Goal: Navigation & Orientation: Understand site structure

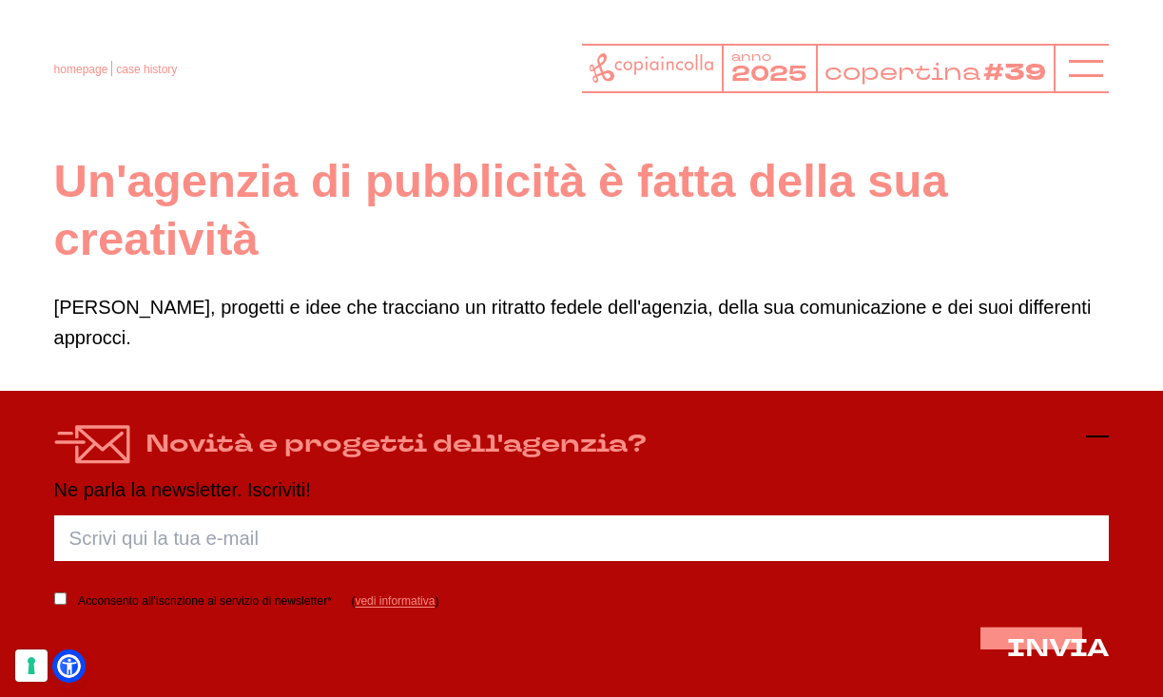
click at [1102, 438] on icon at bounding box center [1097, 436] width 23 height 23
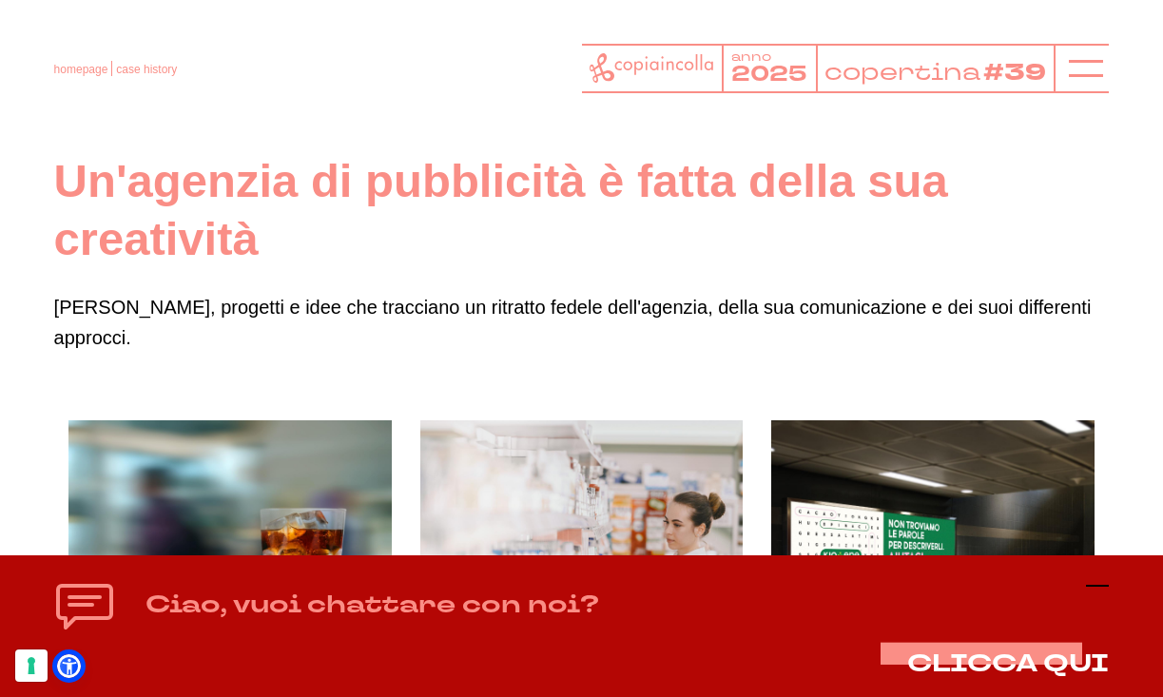
click at [1094, 576] on icon at bounding box center [1097, 585] width 23 height 23
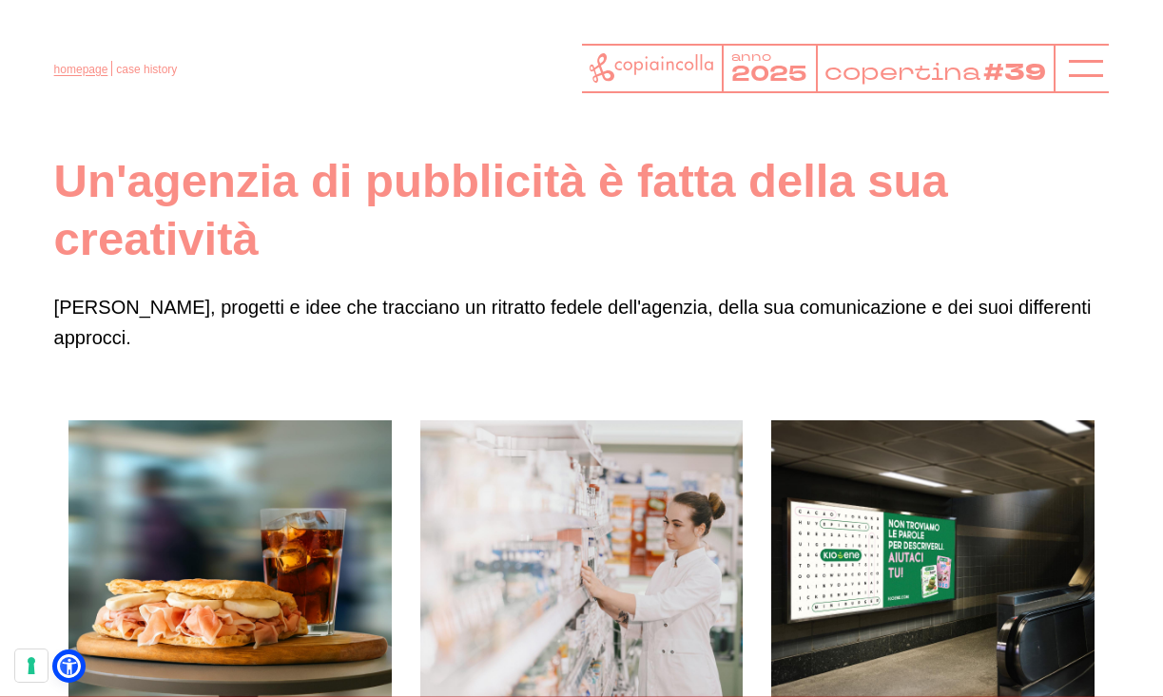
click at [93, 69] on link "homepage" at bounding box center [81, 69] width 54 height 13
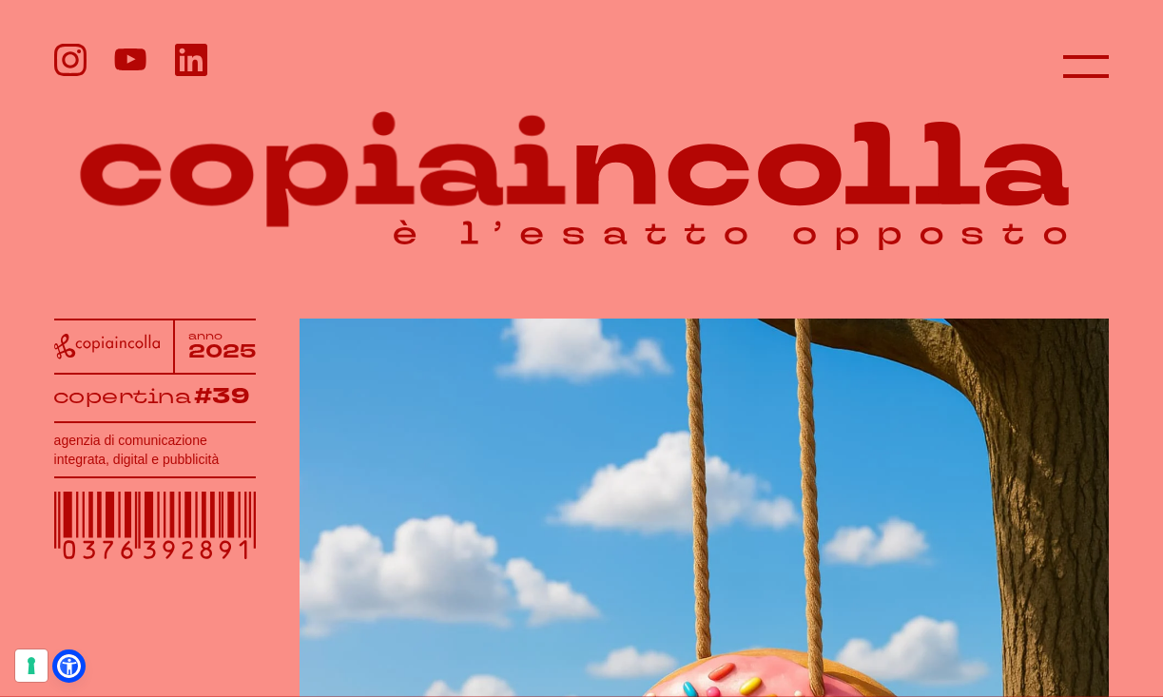
click at [1116, 59] on header at bounding box center [581, 56] width 1163 height 112
click at [1094, 64] on icon at bounding box center [1086, 67] width 46 height 46
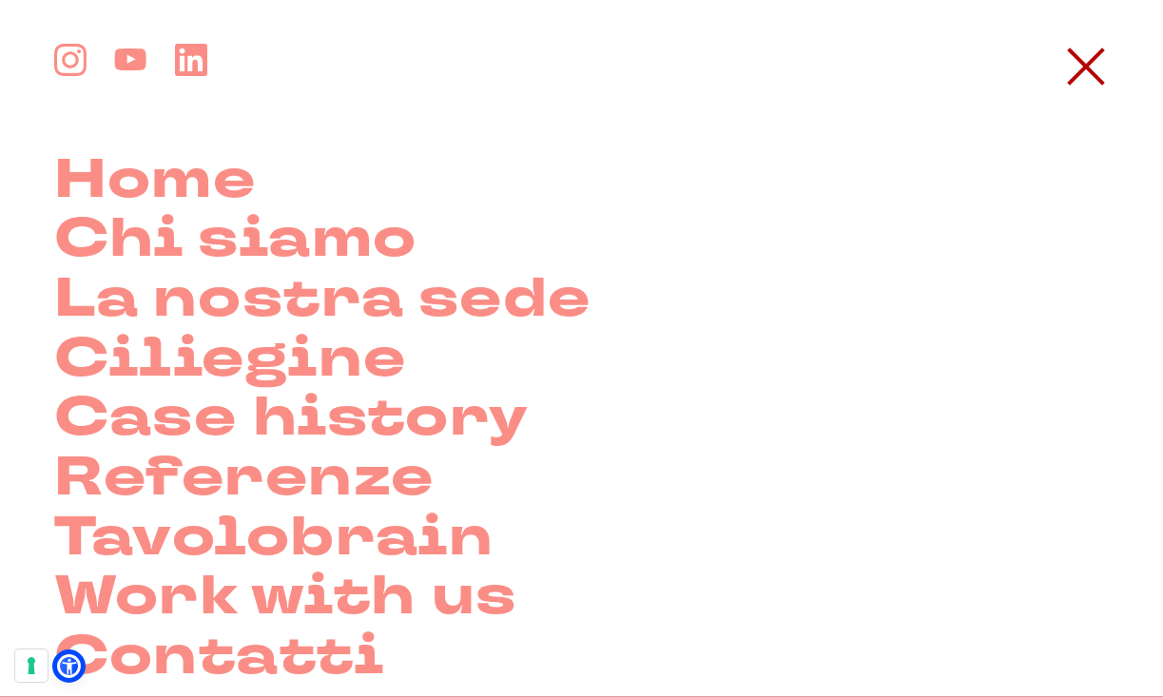
click at [1094, 64] on icon at bounding box center [1086, 67] width 46 height 46
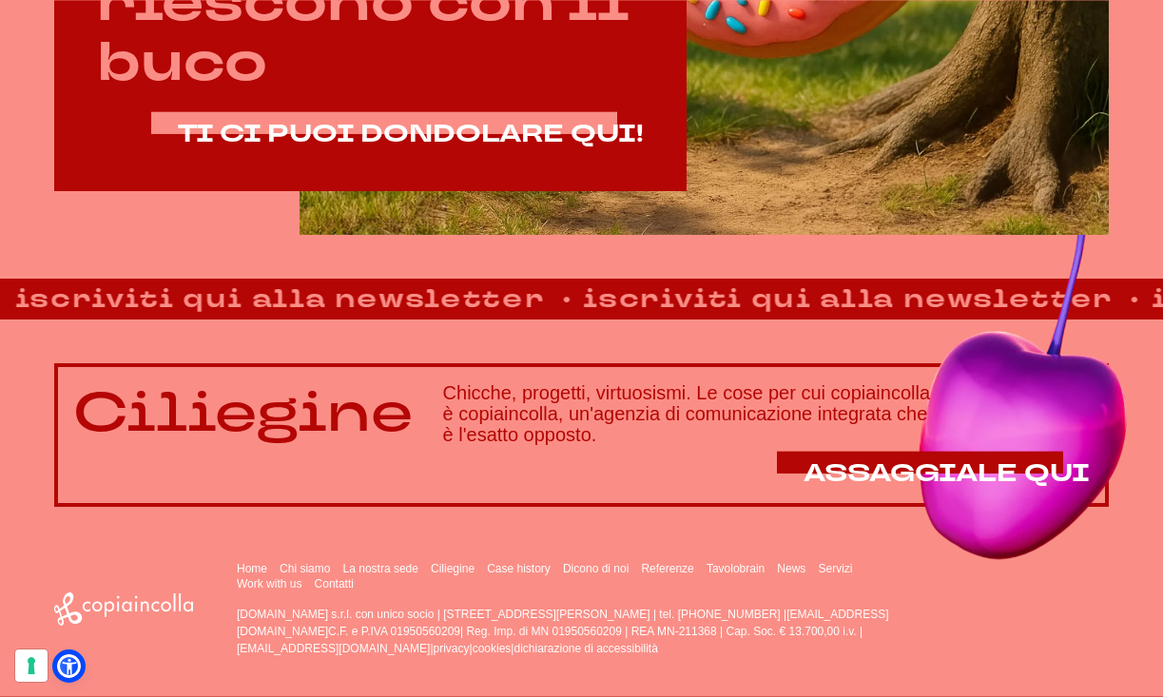
scroll to position [994, 0]
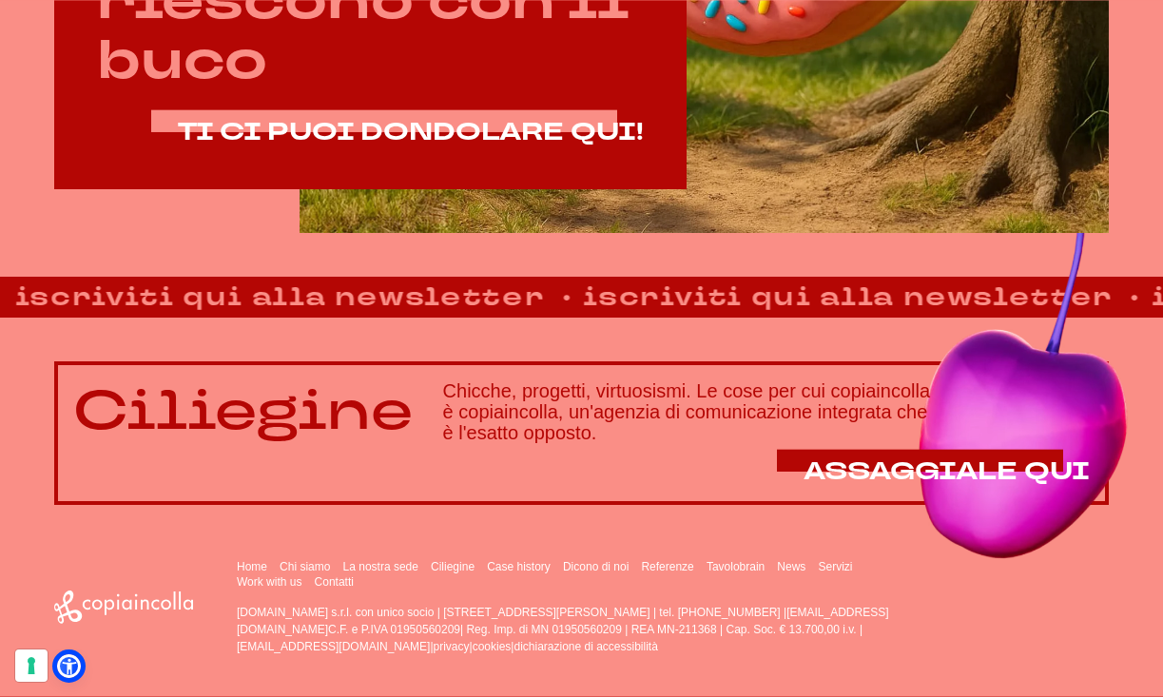
click at [1010, 513] on footer "Home Chi siamo La nostra sede Ciliegine Case history" at bounding box center [581, 602] width 1163 height 194
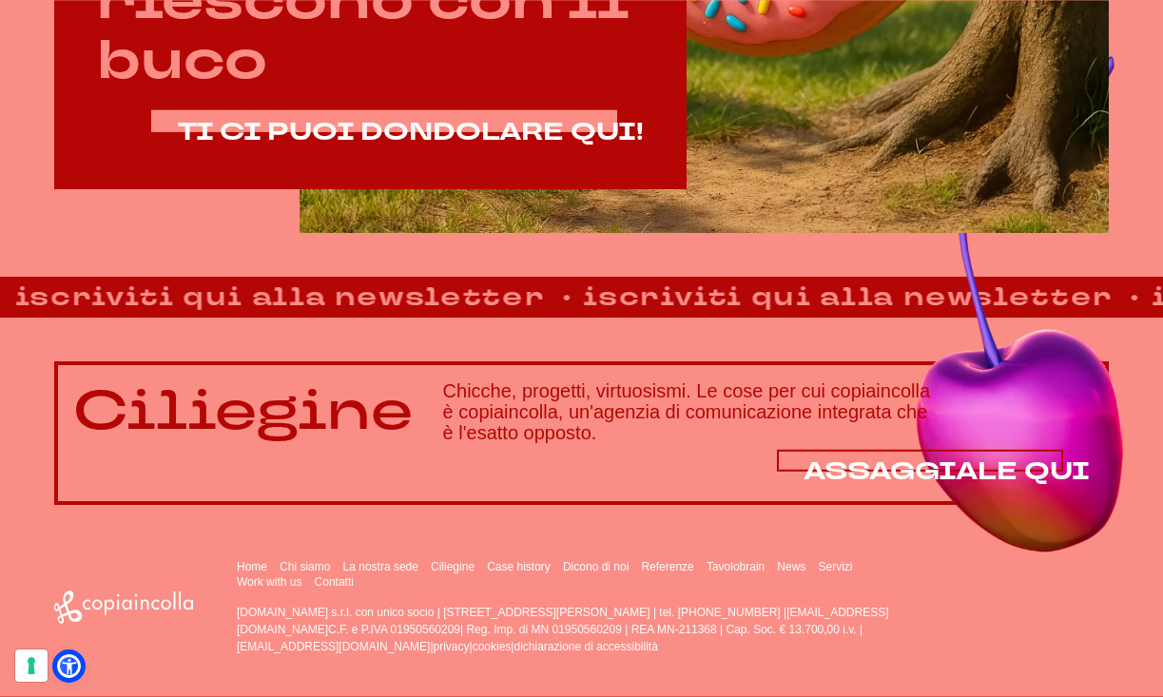
click at [1021, 473] on span "ASSAGGIALE QUI" at bounding box center [947, 471] width 286 height 33
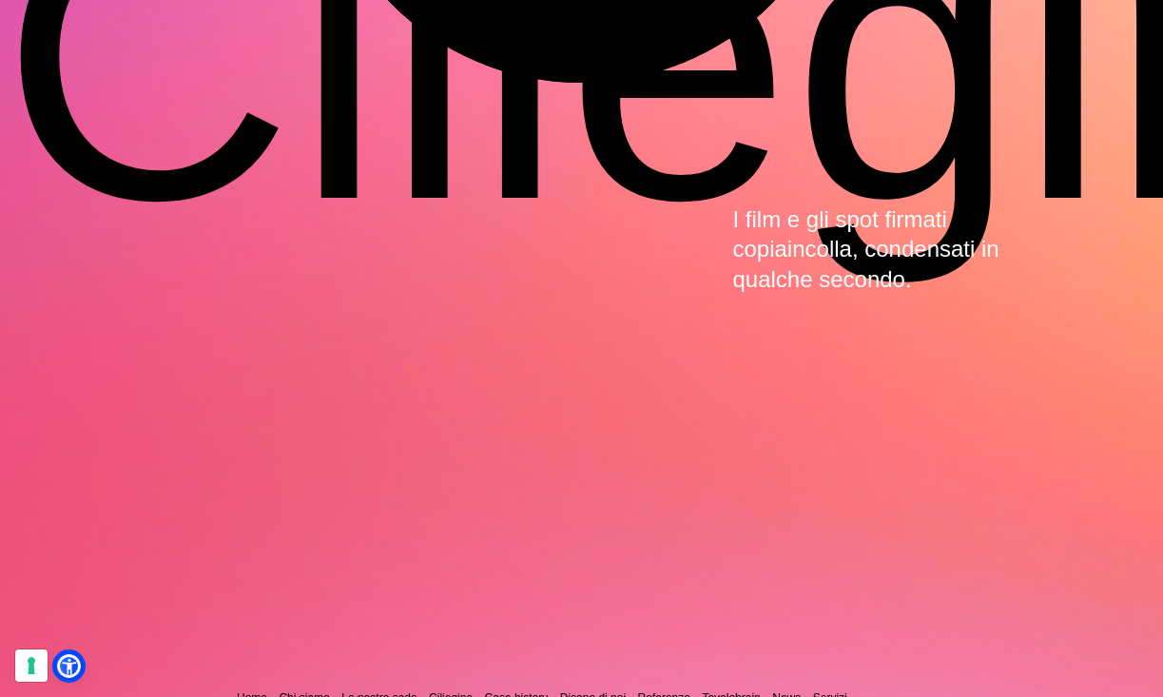
scroll to position [4936, 0]
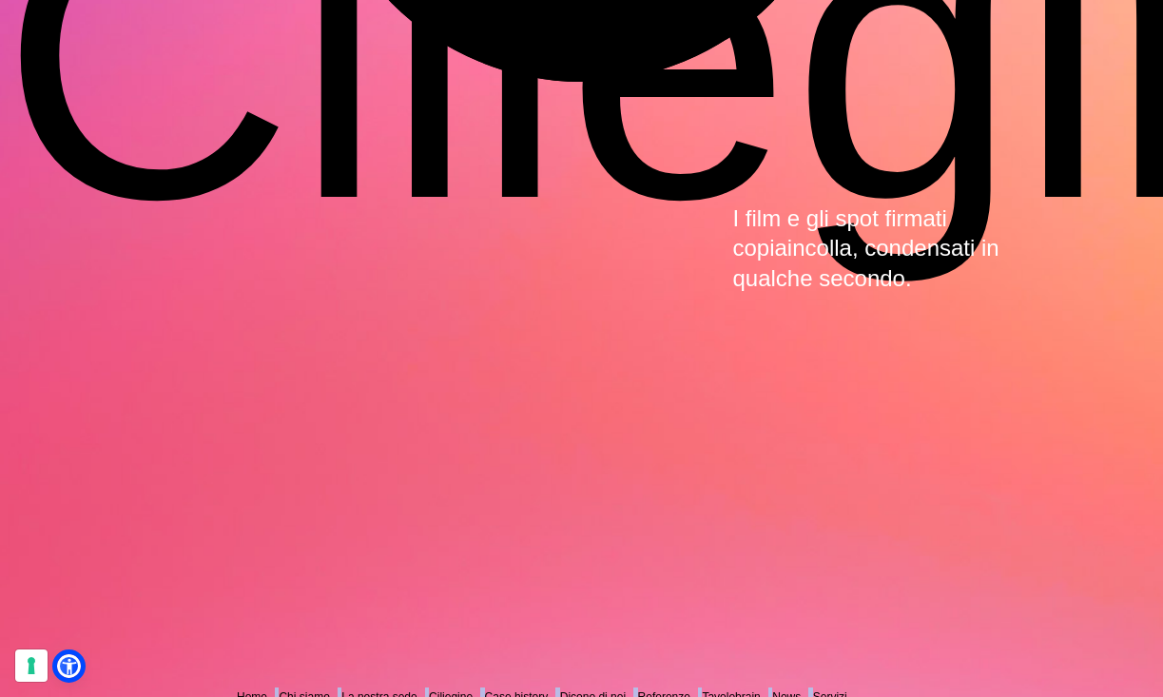
drag, startPoint x: 222, startPoint y: 561, endPoint x: 584, endPoint y: 582, distance: 362.9
click at [584, 688] on ul "Home Chi siamo La nostra sede Ciliegine Case history Dicono di noi" at bounding box center [574, 703] width 675 height 30
click at [777, 690] on link "News" at bounding box center [786, 696] width 29 height 13
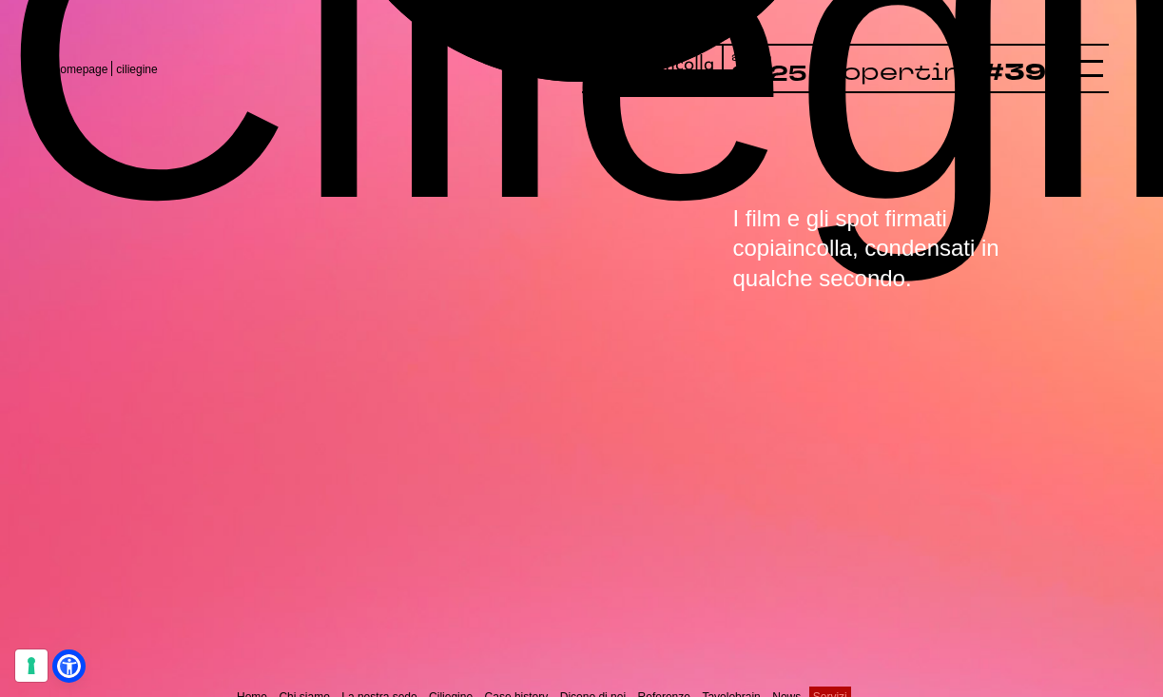
click at [837, 690] on link "Servizi" at bounding box center [830, 696] width 34 height 13
click at [502, 688] on ul "Home Chi siamo La nostra sede Ciliegine Case history Dicono di noi" at bounding box center [574, 703] width 675 height 30
click at [520, 690] on link "Case history" at bounding box center [517, 696] width 64 height 13
